Goal: Task Accomplishment & Management: Manage account settings

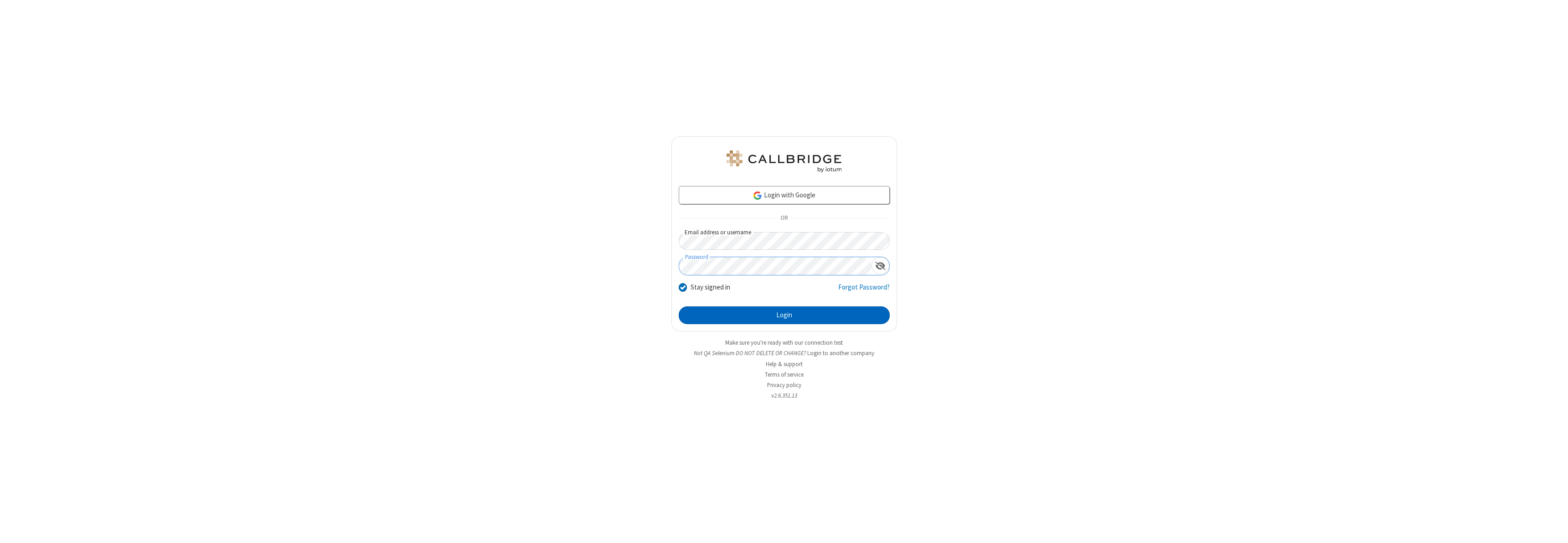
click at [784, 315] on button "Login" at bounding box center [784, 315] width 211 height 18
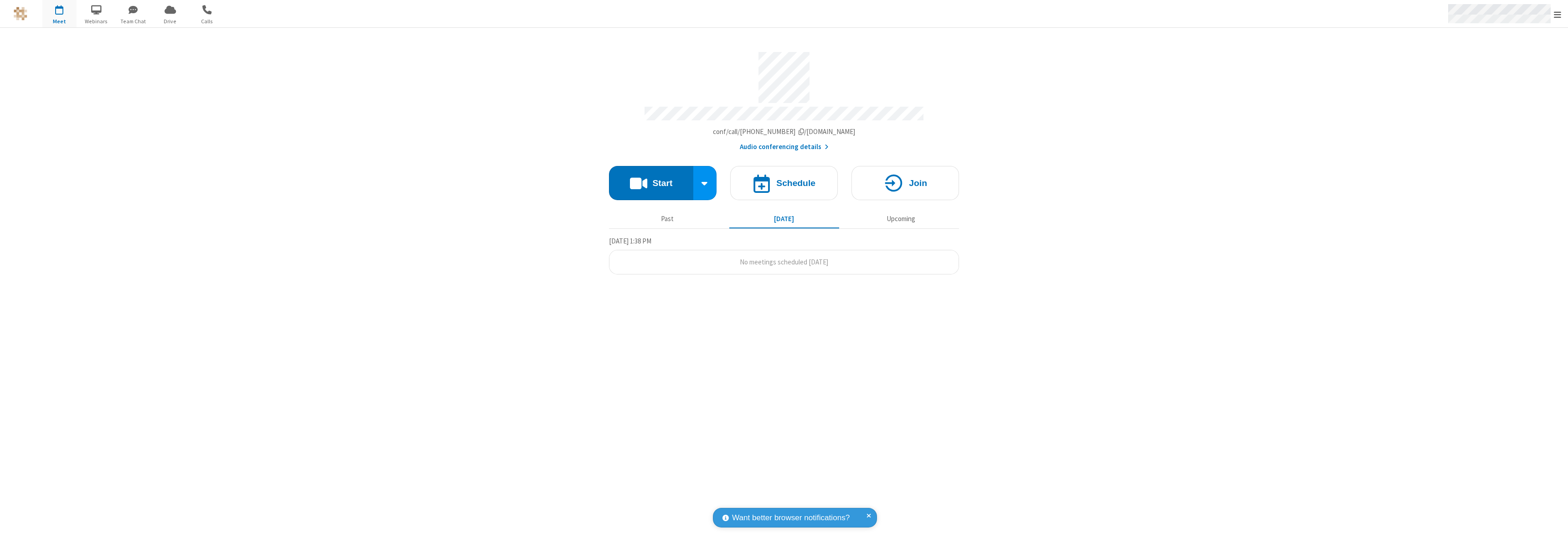
click at [1558, 14] on span "Open menu" at bounding box center [1558, 14] width 7 height 9
click at [1525, 61] on div "Settings" at bounding box center [1504, 61] width 127 height 24
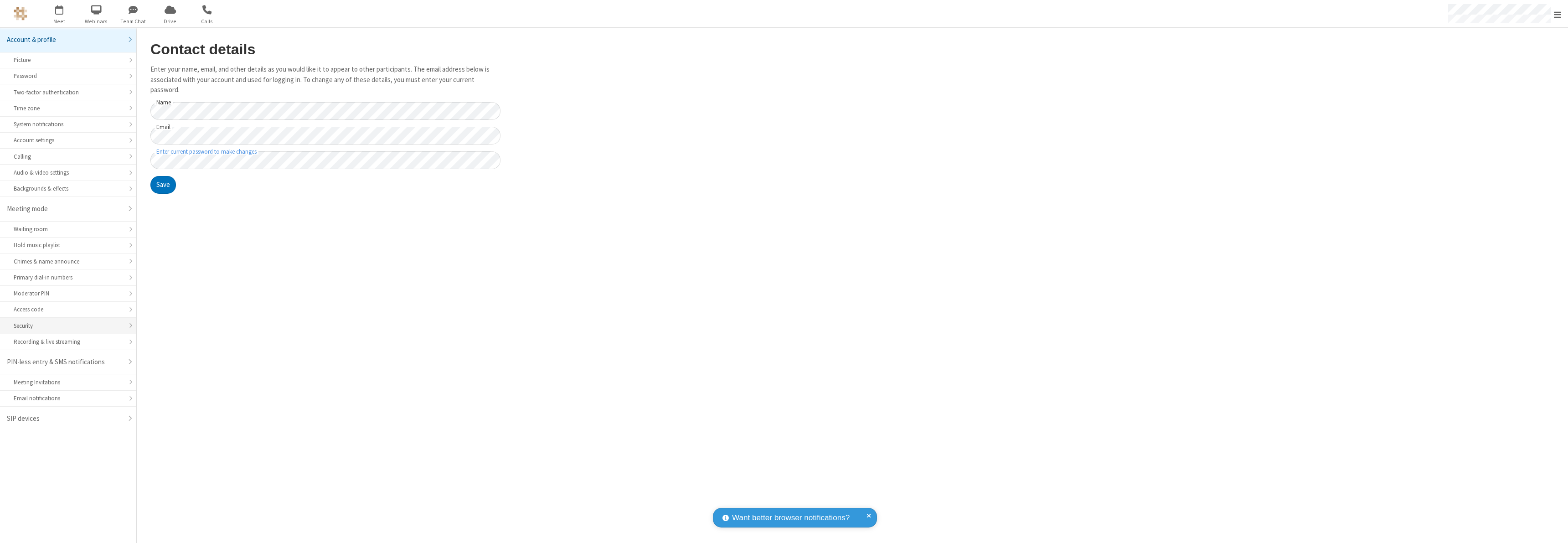
click at [68, 326] on div "Security" at bounding box center [68, 326] width 109 height 9
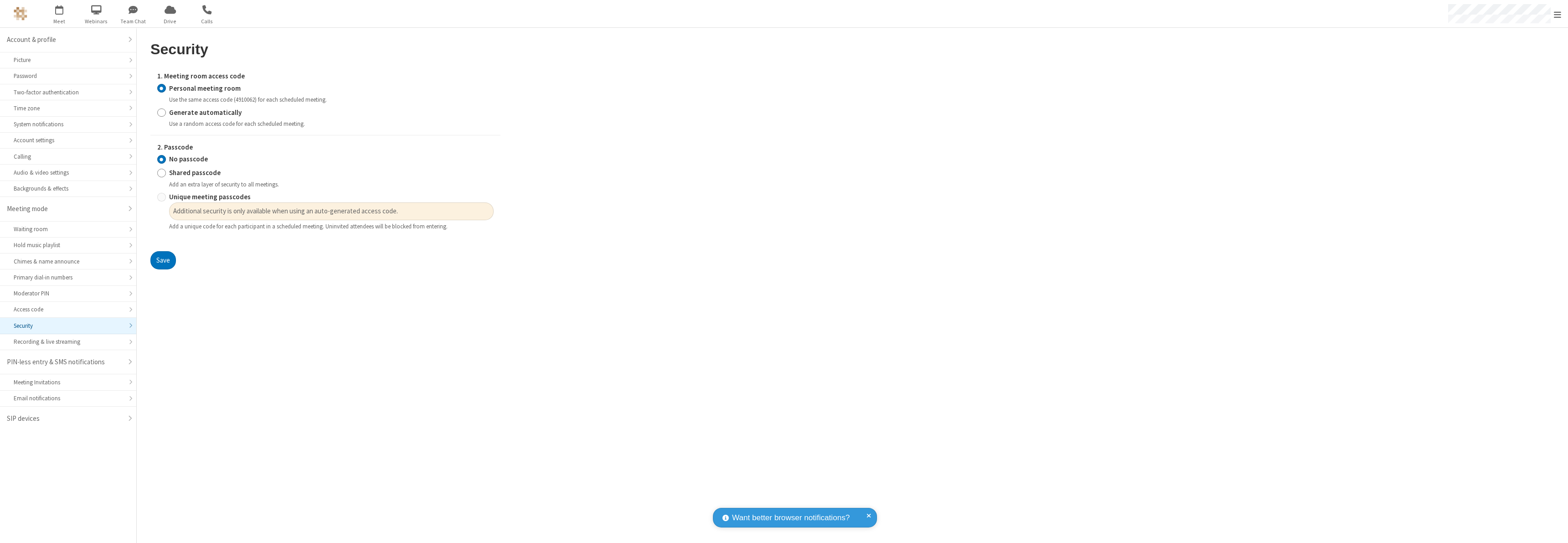
click at [161, 112] on input "Generate automatically" at bounding box center [161, 113] width 9 height 10
radio input "true"
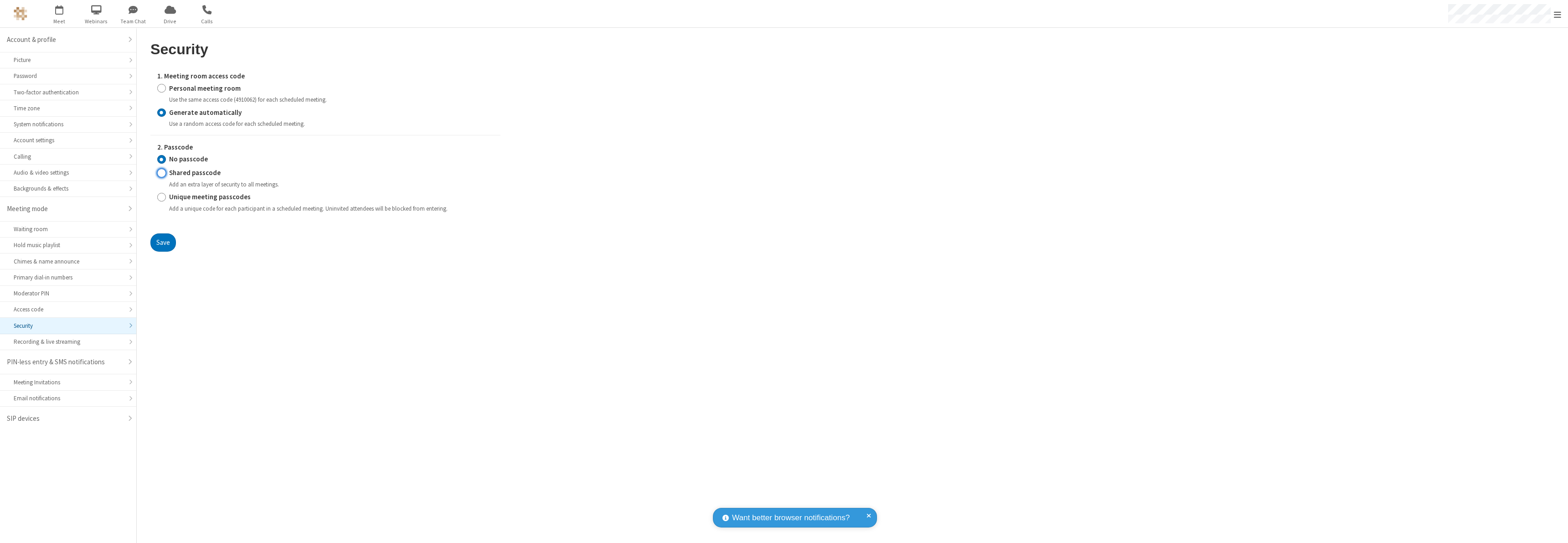
click at [161, 173] on input "Shared passcode" at bounding box center [161, 173] width 9 height 10
radio input "true"
click at [163, 251] on button "Save" at bounding box center [163, 242] width 26 height 18
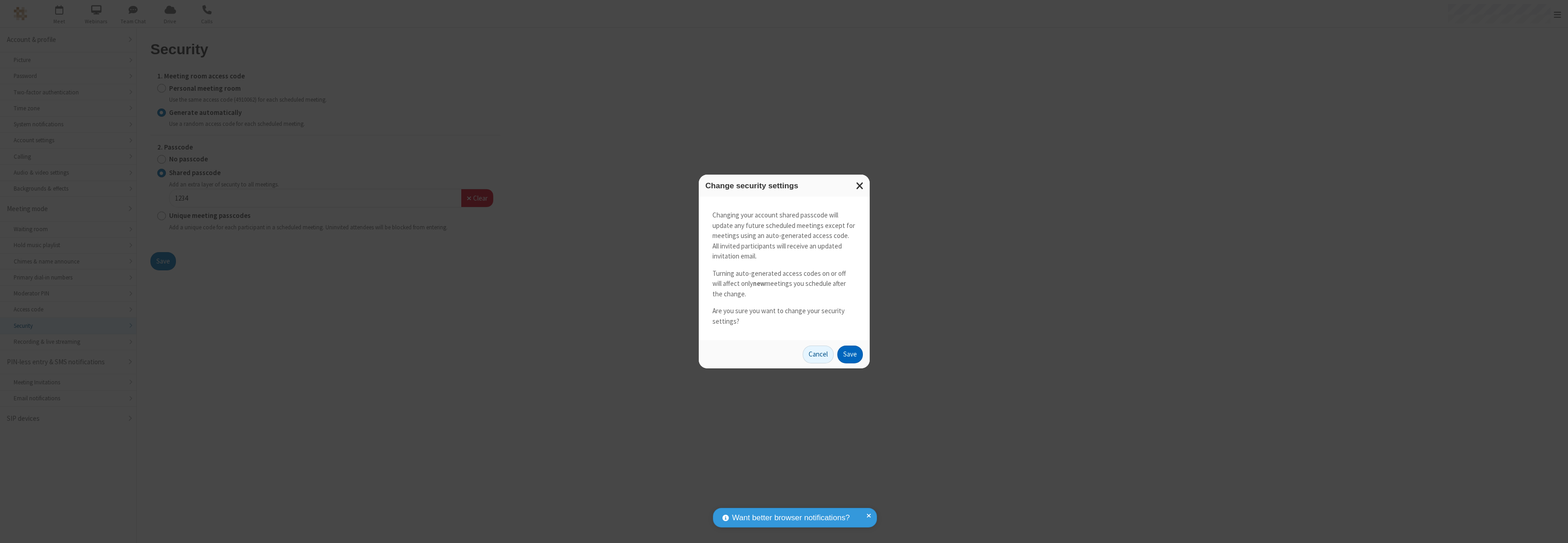
click at [850, 354] on button "Save" at bounding box center [850, 355] width 26 height 18
click at [1558, 14] on span "Open menu" at bounding box center [1558, 14] width 7 height 9
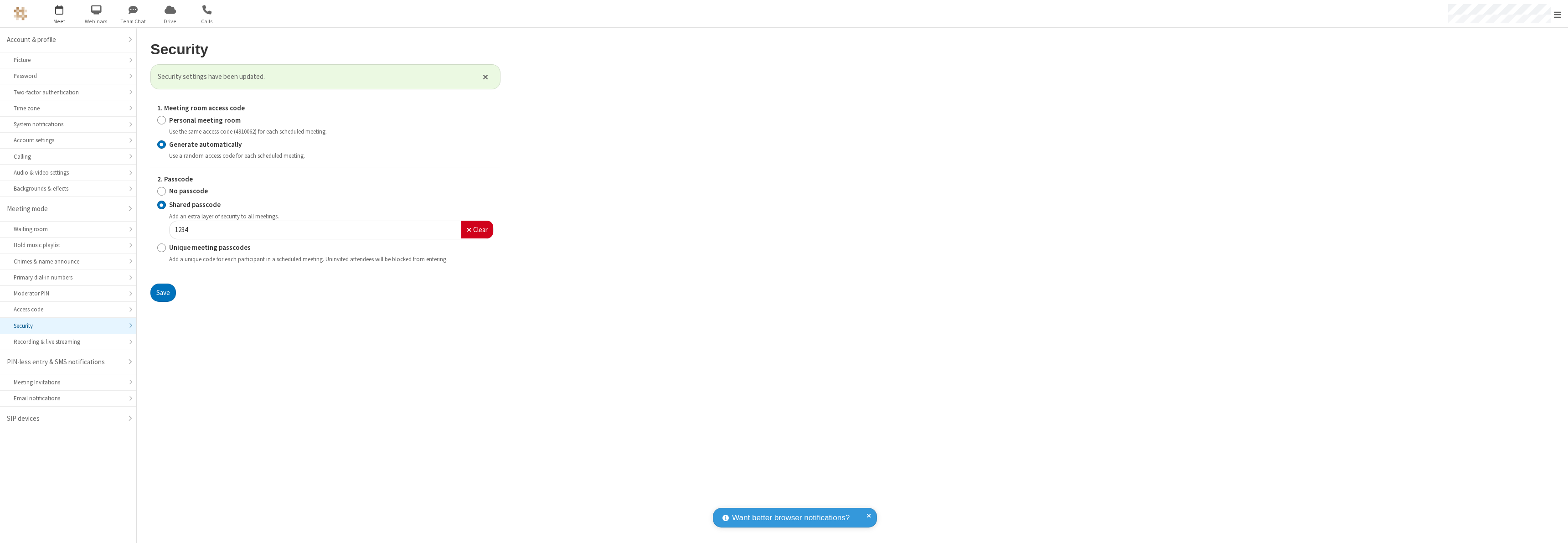
click at [59, 13] on span "button" at bounding box center [60, 9] width 34 height 15
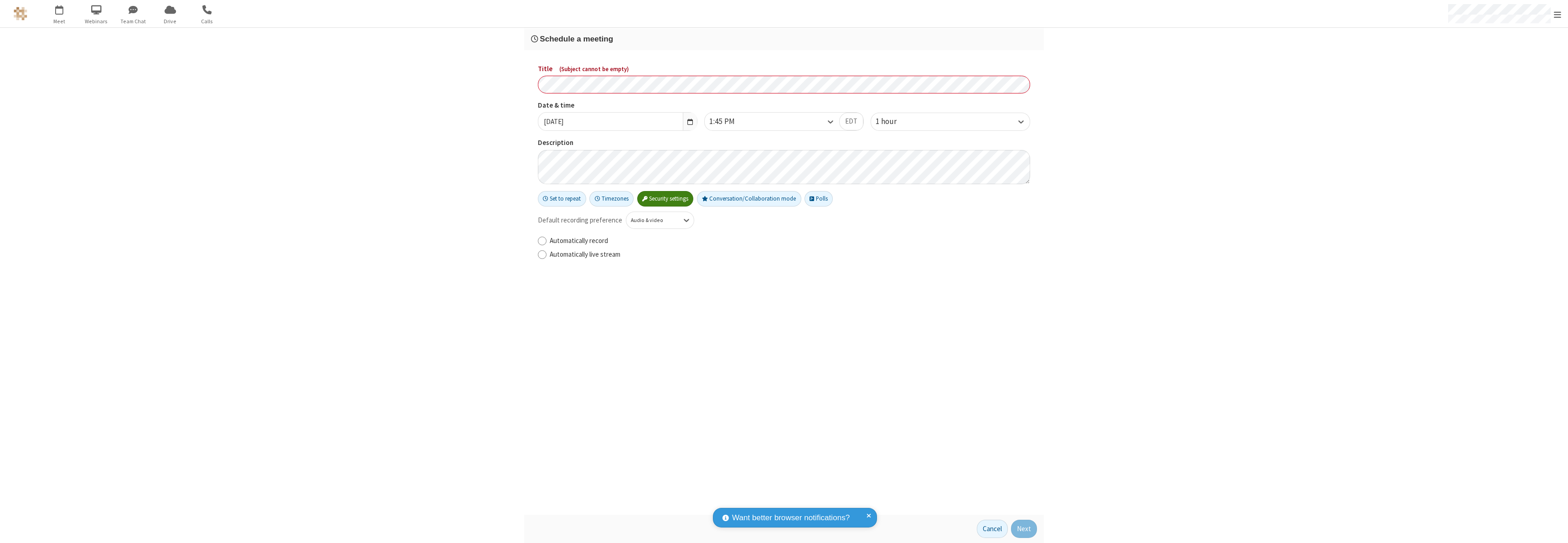
click at [784, 39] on h3 "Schedule a meeting" at bounding box center [783, 39] width 506 height 9
click at [1024, 529] on button "Next" at bounding box center [1024, 529] width 26 height 18
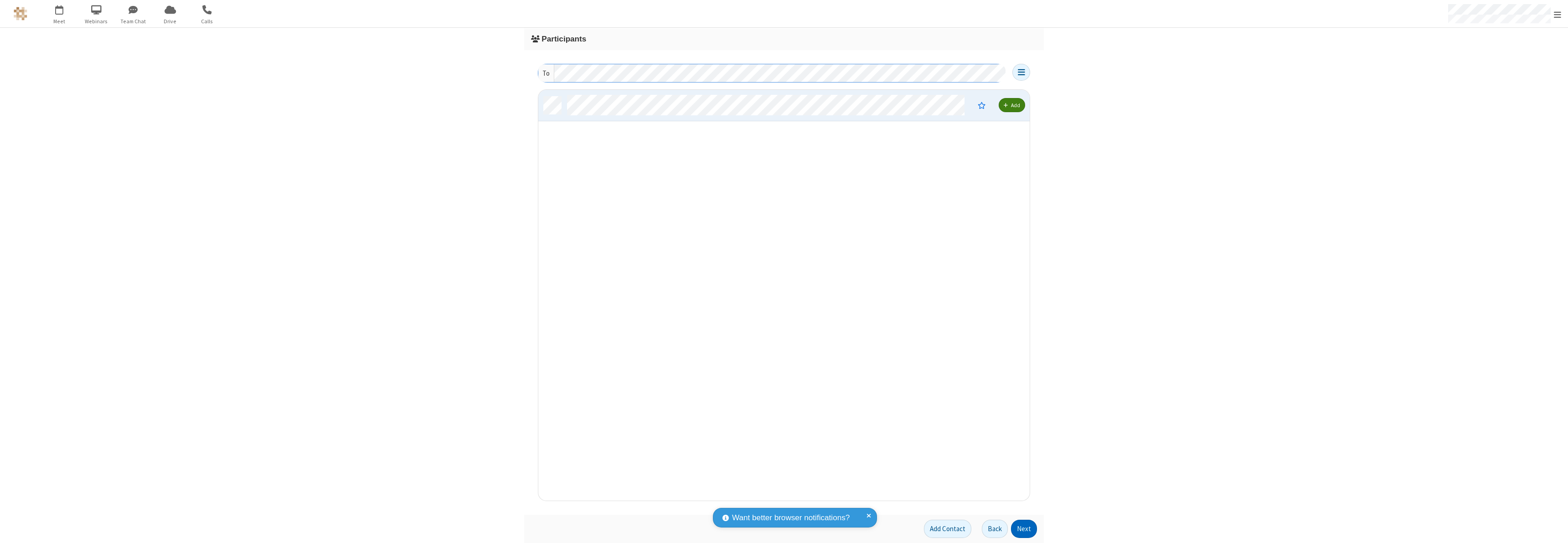
click at [1024, 529] on button "Next" at bounding box center [1024, 529] width 26 height 18
